Goal: Task Accomplishment & Management: Use online tool/utility

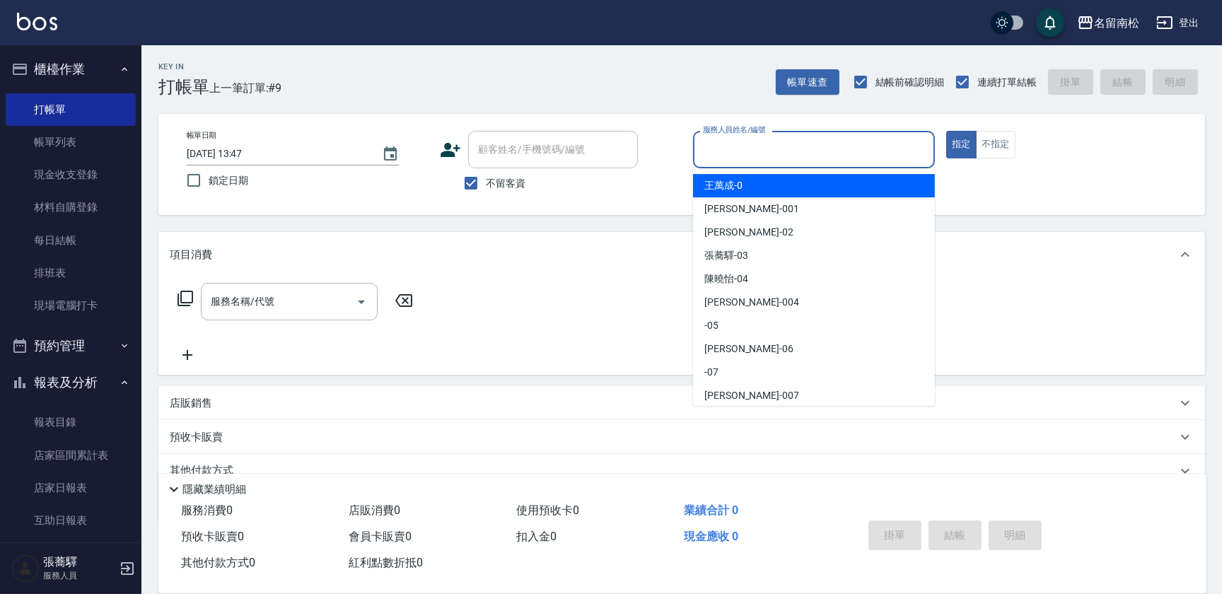
click at [755, 147] on input "服務人員姓名/編號" at bounding box center [813, 149] width 229 height 25
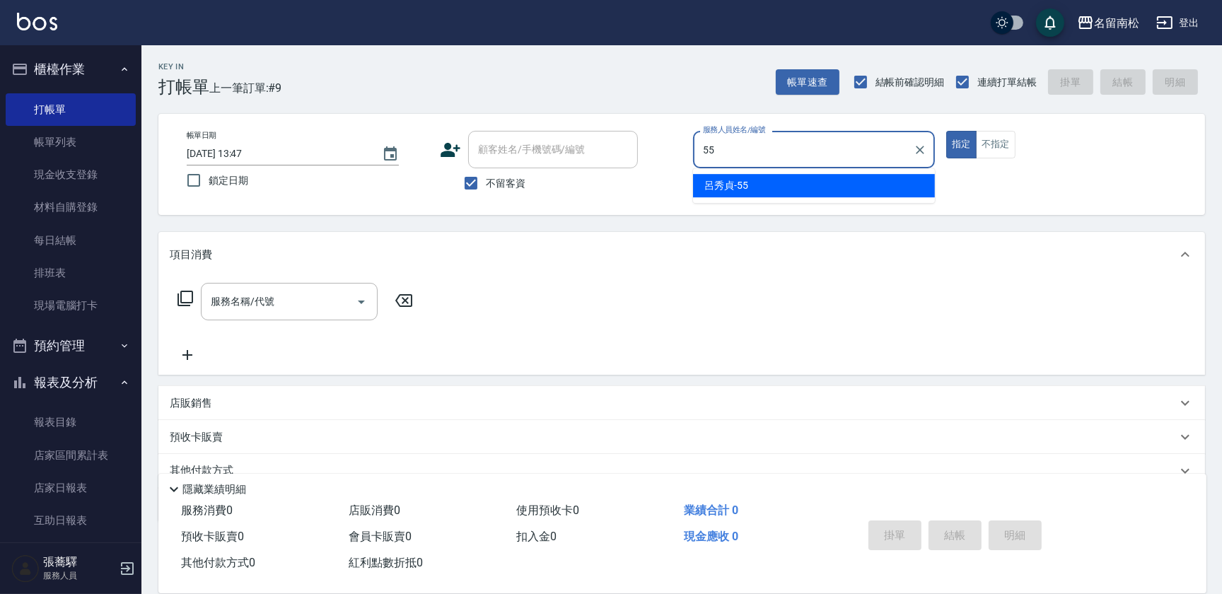
type input "[PERSON_NAME]-55"
type button "true"
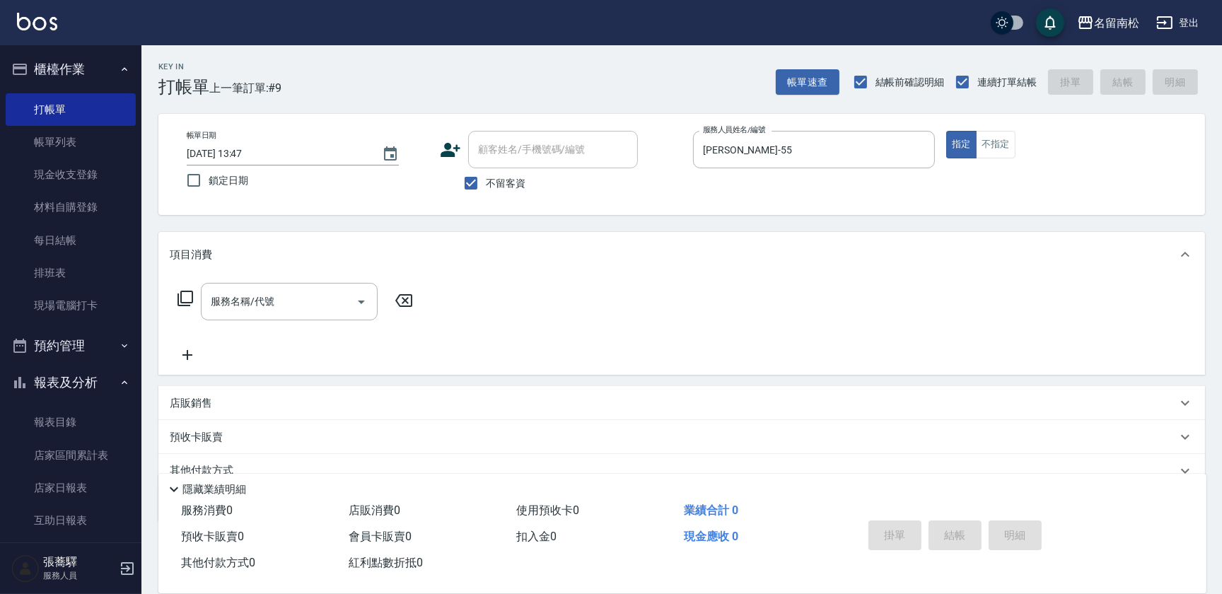
click at [187, 294] on icon at bounding box center [185, 298] width 17 height 17
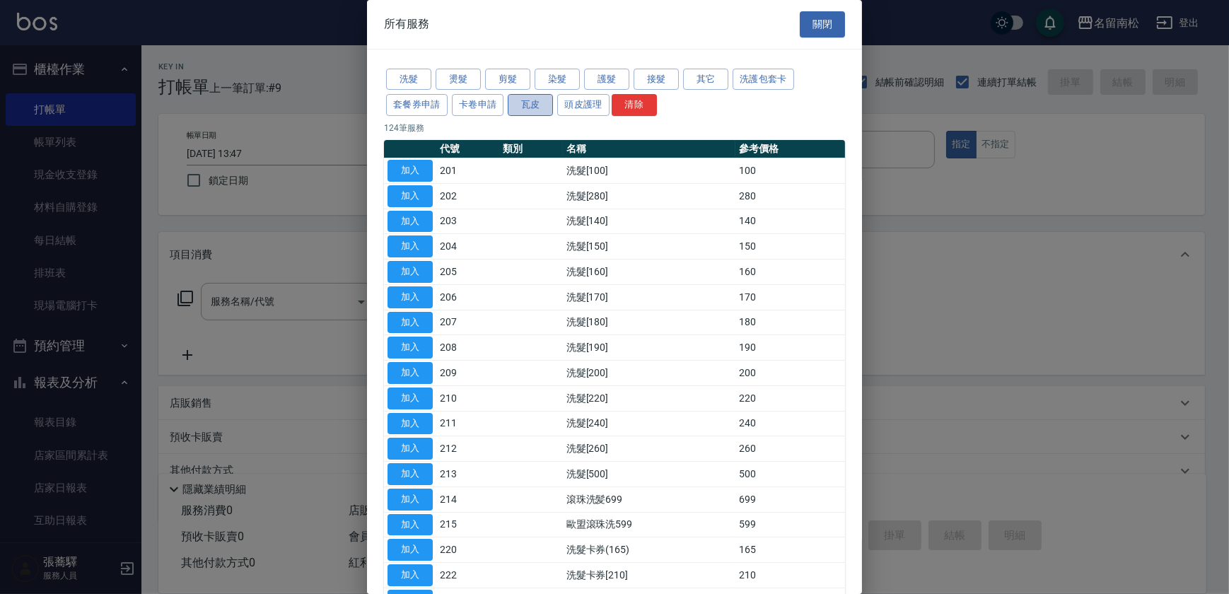
click at [525, 105] on button "瓦皮" at bounding box center [530, 105] width 45 height 22
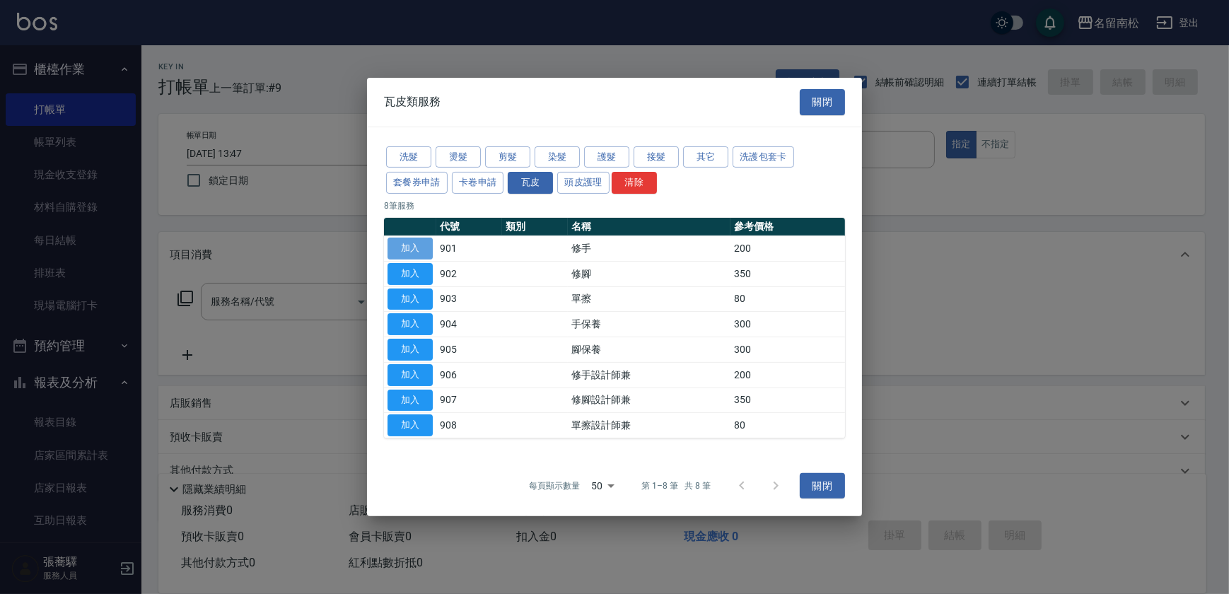
click at [414, 243] on button "加入" at bounding box center [410, 249] width 45 height 22
type input "修手(901)"
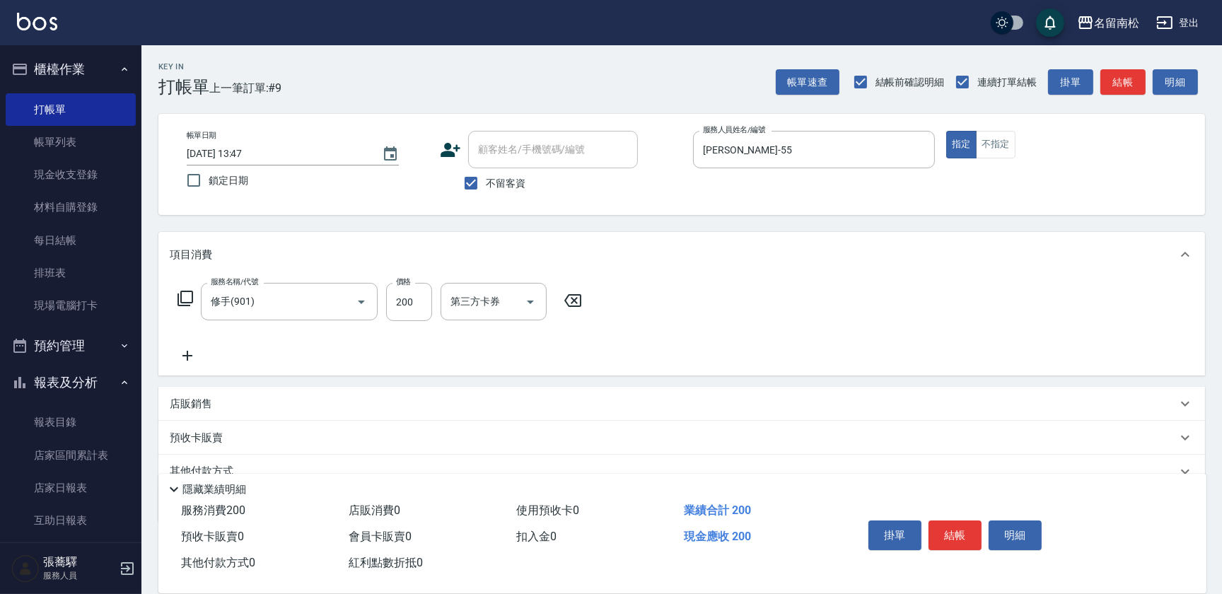
click at [187, 298] on icon at bounding box center [185, 298] width 17 height 17
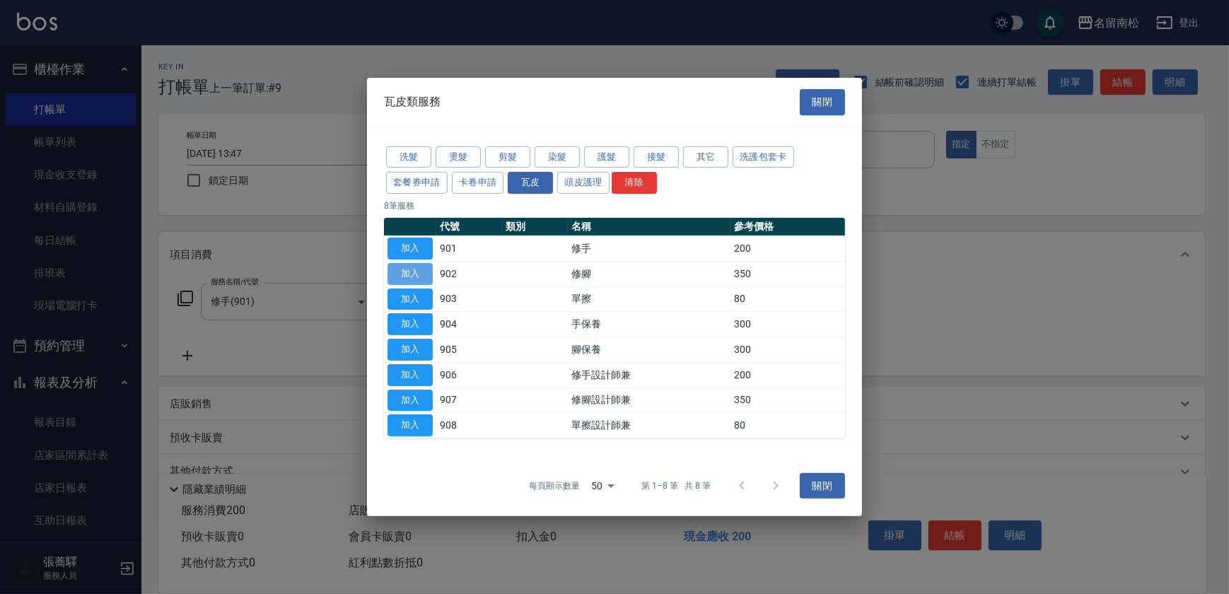
click at [410, 276] on button "加入" at bounding box center [410, 274] width 45 height 22
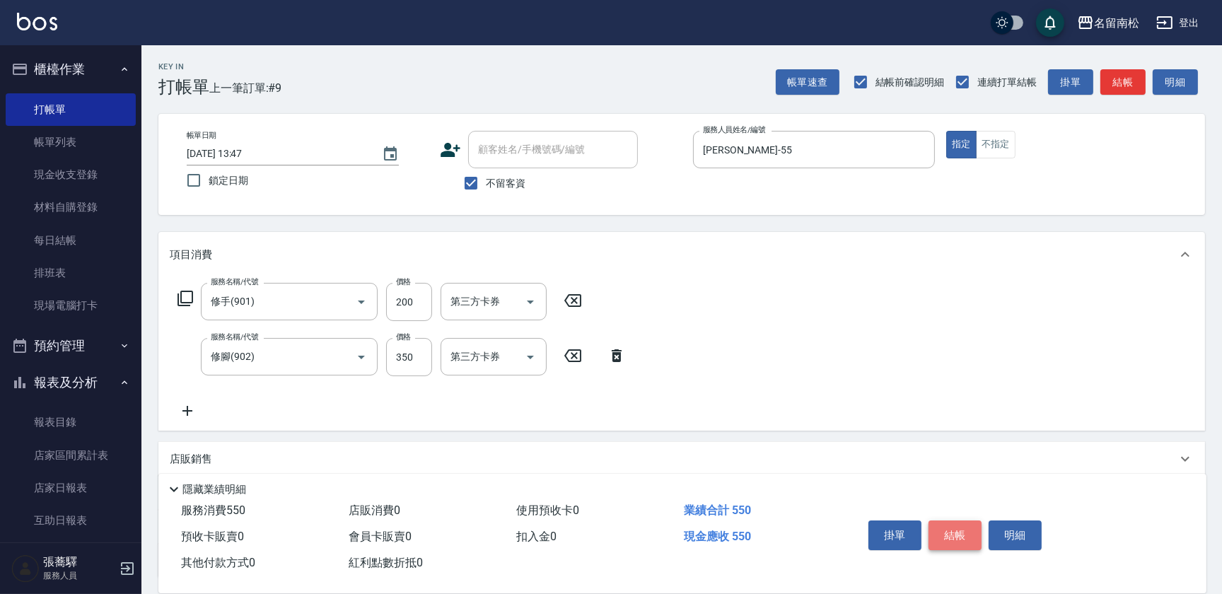
click at [947, 529] on button "結帳" at bounding box center [955, 536] width 53 height 30
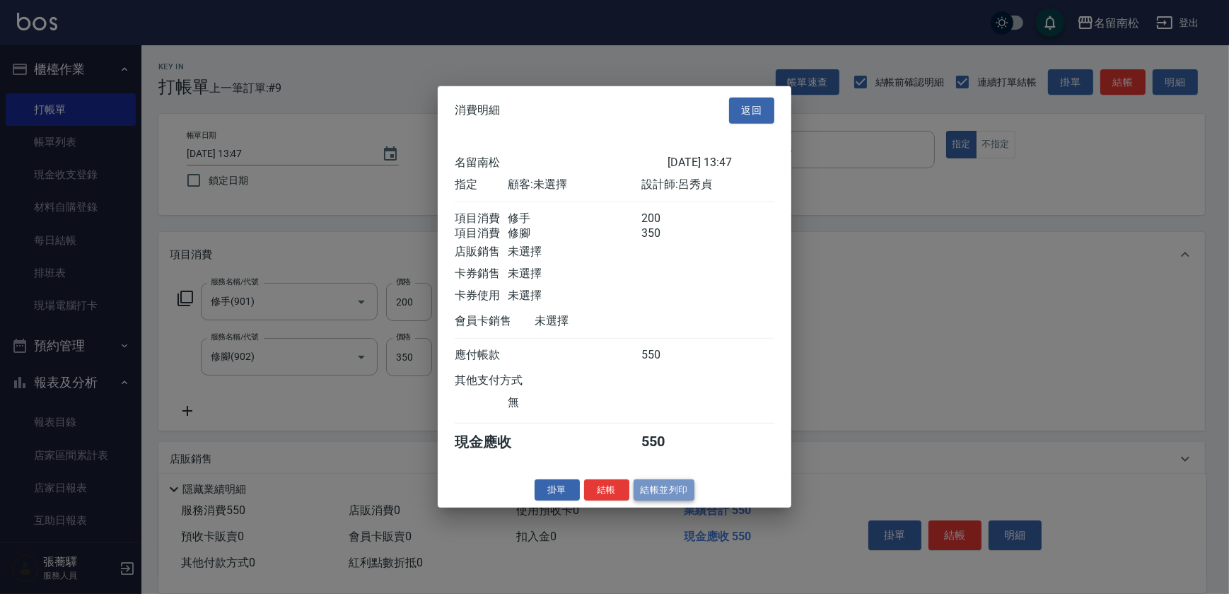
click at [662, 501] on button "結帳並列印" at bounding box center [665, 490] width 62 height 22
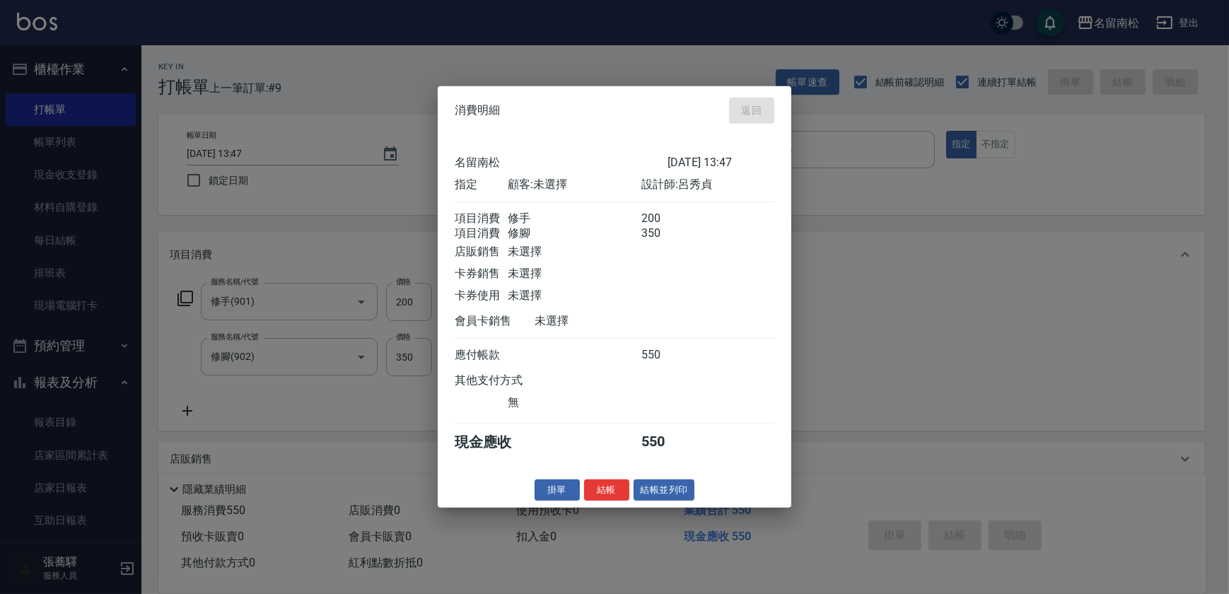
type input "[DATE] 17:01"
